Goal: Task Accomplishment & Management: Manage account settings

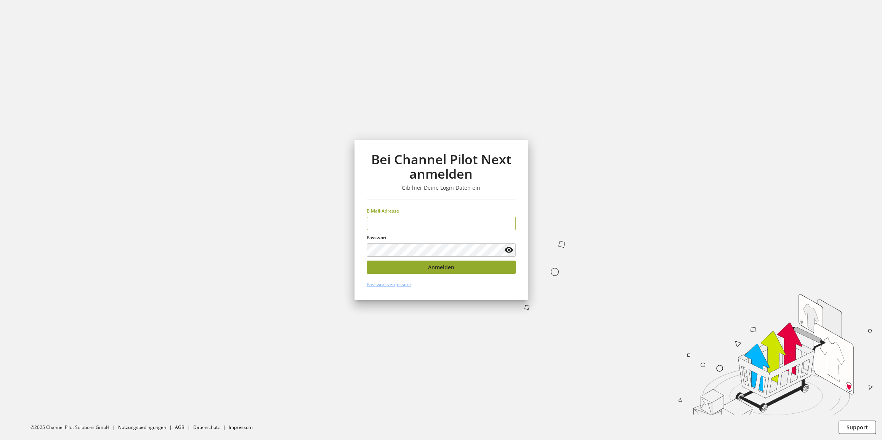
click at [443, 268] on span "Anmelden" at bounding box center [441, 267] width 26 height 8
click at [413, 226] on input "email" at bounding box center [440, 223] width 149 height 13
click at [413, 224] on input "email" at bounding box center [440, 223] width 149 height 13
click at [417, 226] on input "email" at bounding box center [440, 223] width 149 height 13
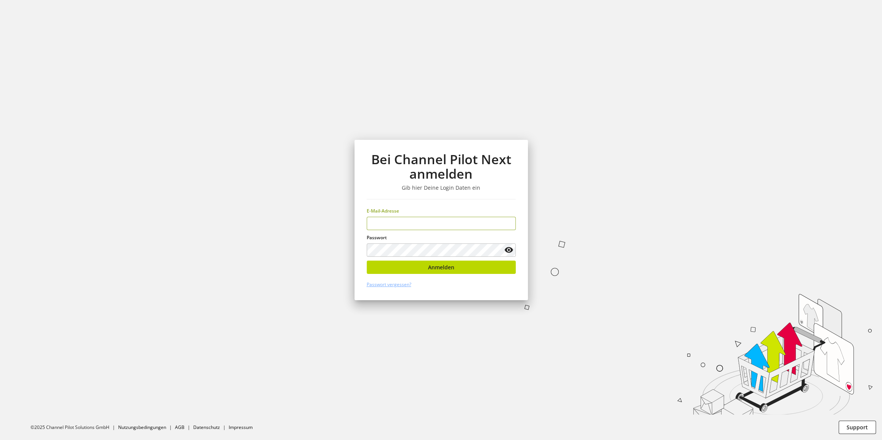
click at [417, 226] on input "email" at bounding box center [440, 223] width 149 height 13
click at [416, 215] on div "E-Mail-Adresse" at bounding box center [440, 219] width 149 height 22
click at [415, 216] on div "E-Mail-Adresse" at bounding box center [440, 219] width 149 height 22
click at [415, 219] on input "email" at bounding box center [440, 223] width 149 height 13
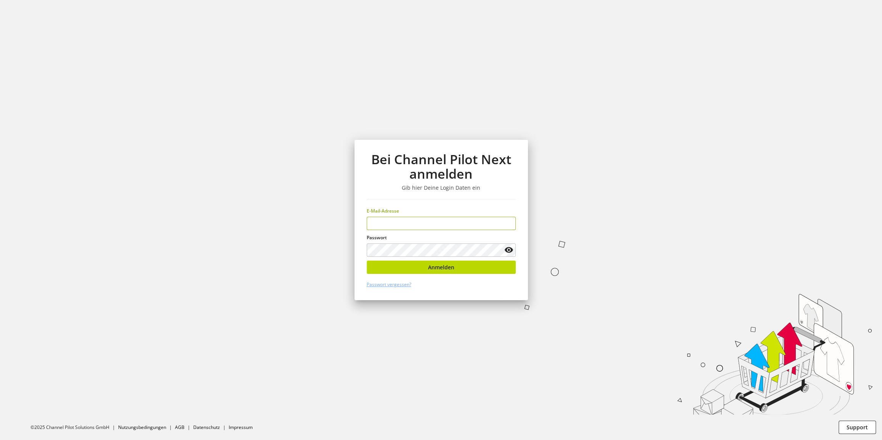
click at [415, 219] on input "email" at bounding box center [440, 223] width 149 height 13
click at [696, 78] on section "Bei Channel Pilot Next anmelden Gib hier Deine Login Daten ein E-Mail-Adresse *…" at bounding box center [441, 220] width 882 height 440
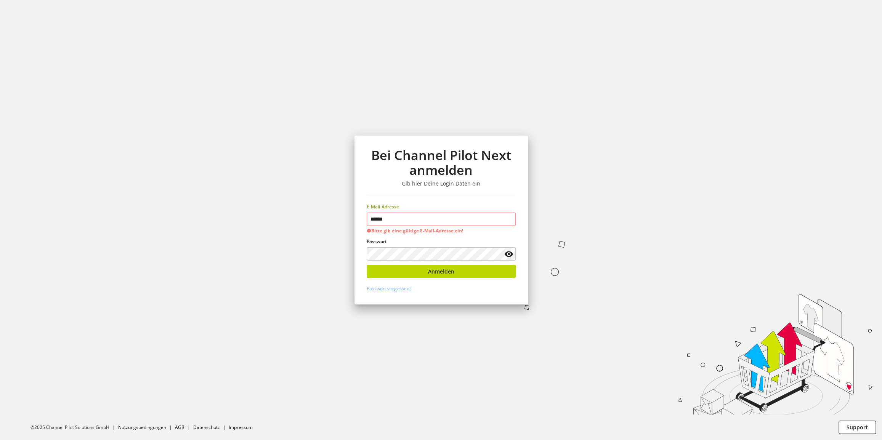
click at [398, 222] on input "******" at bounding box center [440, 219] width 149 height 13
type input "**********"
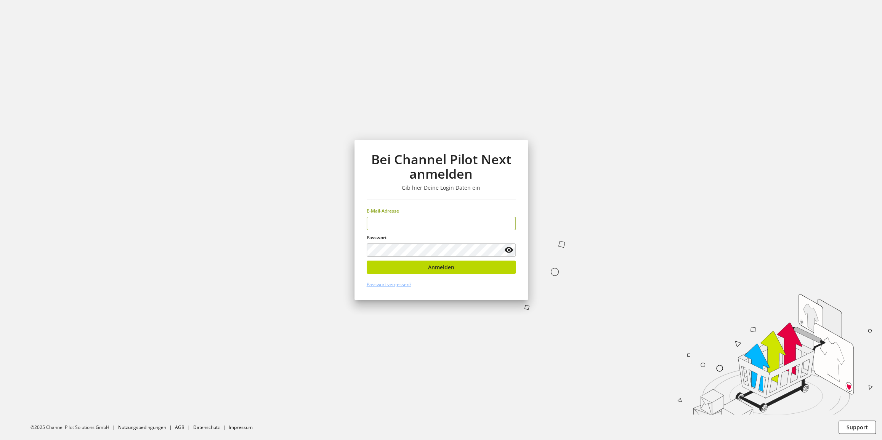
click at [410, 221] on input "email" at bounding box center [440, 223] width 149 height 13
